Goal: Find specific page/section: Find specific page/section

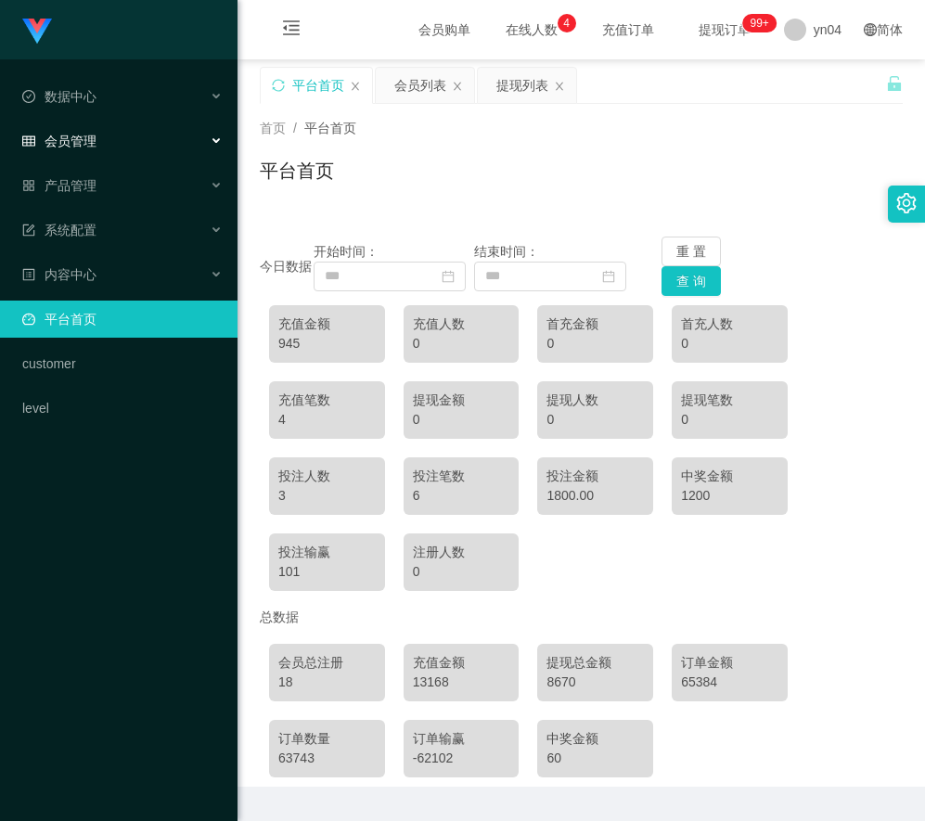
click at [99, 139] on div "会员管理" at bounding box center [119, 140] width 238 height 37
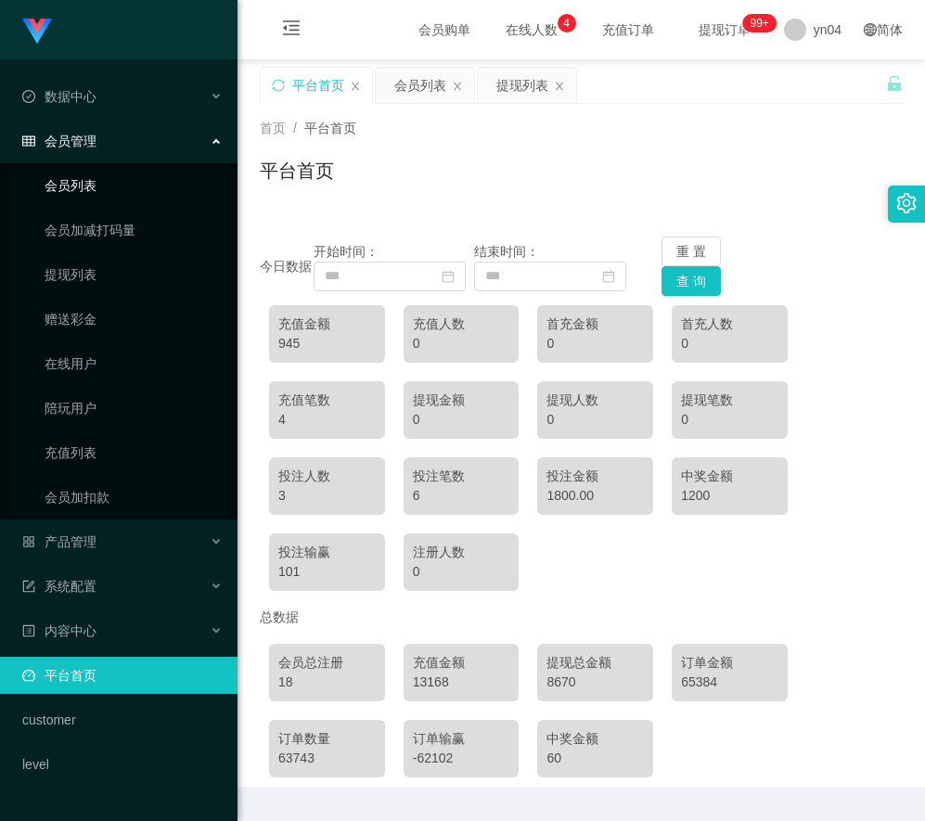
click at [98, 195] on link "会员列表" at bounding box center [134, 185] width 178 height 37
